Goal: Information Seeking & Learning: Learn about a topic

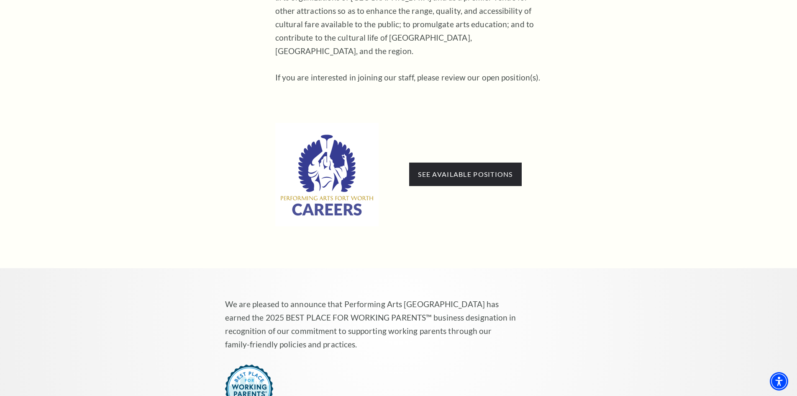
scroll to position [502, 0]
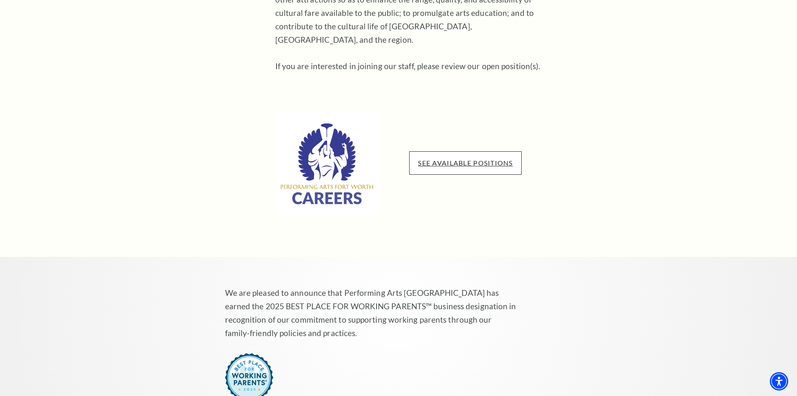
click at [450, 159] on link "See available positions" at bounding box center [465, 163] width 95 height 8
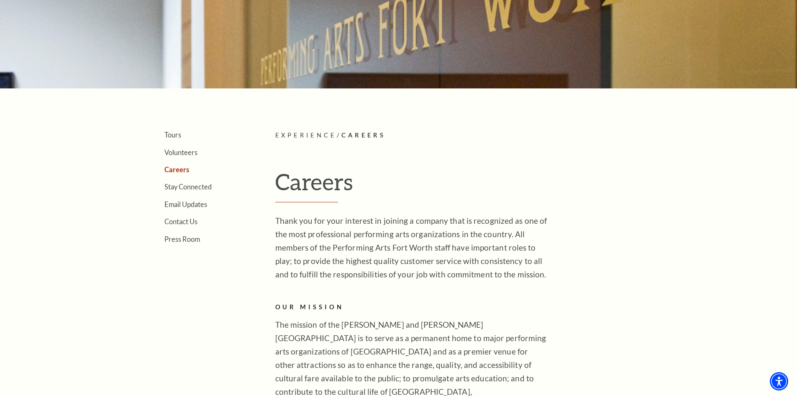
scroll to position [131, 0]
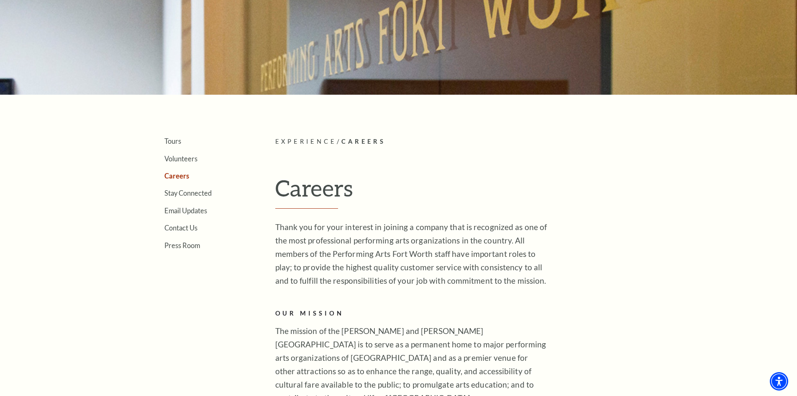
click at [179, 176] on link "Careers" at bounding box center [177, 176] width 25 height 8
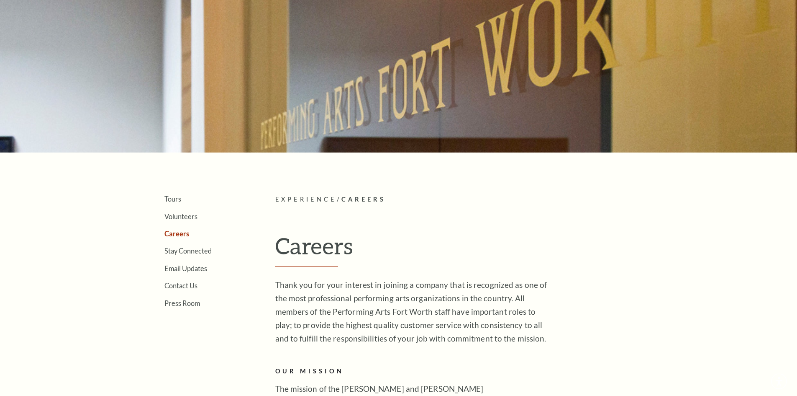
scroll to position [293, 0]
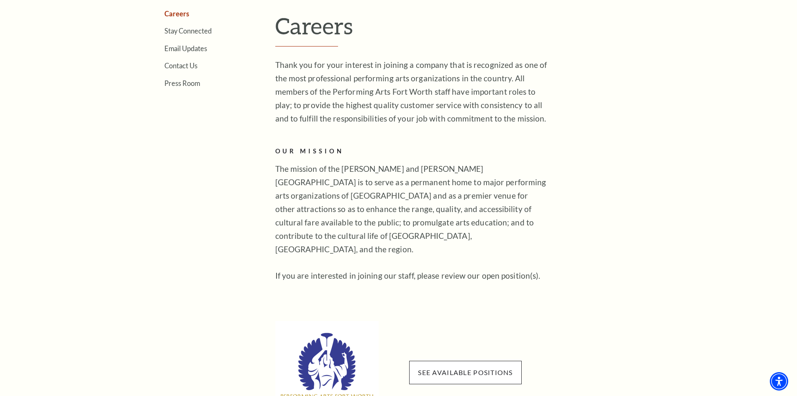
click at [451, 368] on span "See available positions" at bounding box center [465, 371] width 112 height 23
click at [455, 368] on link "See available positions" at bounding box center [465, 372] width 95 height 8
